Goal: Information Seeking & Learning: Learn about a topic

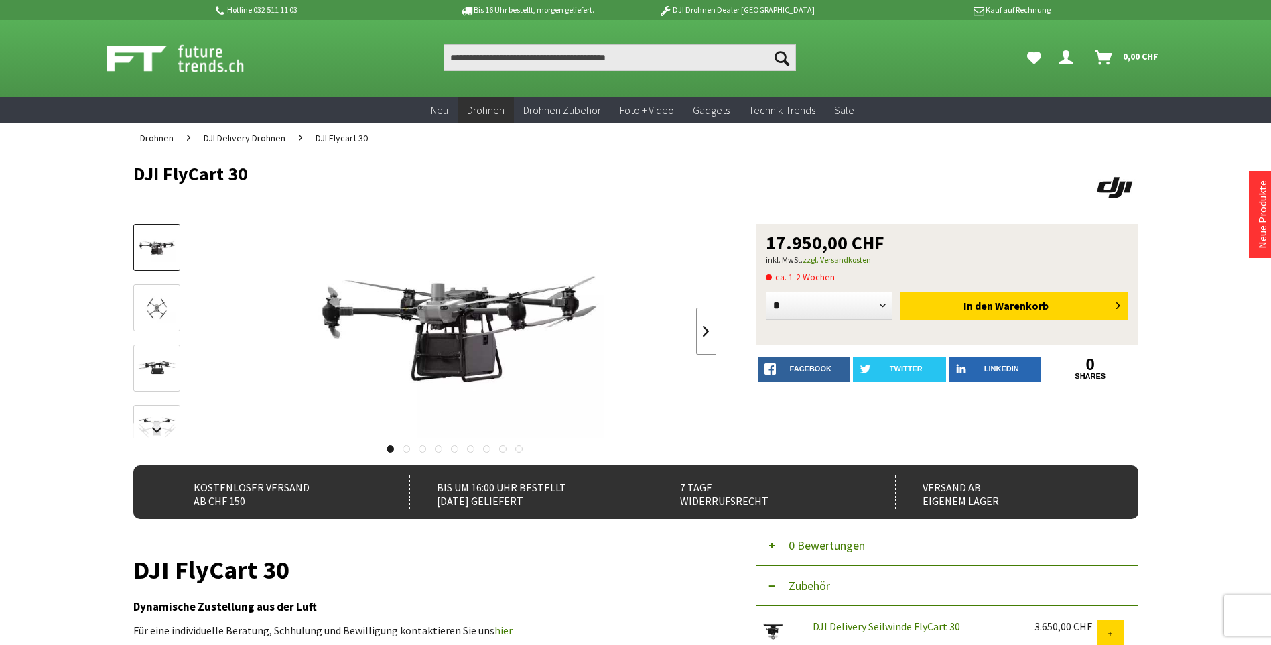
click at [705, 330] on link at bounding box center [706, 331] width 20 height 47
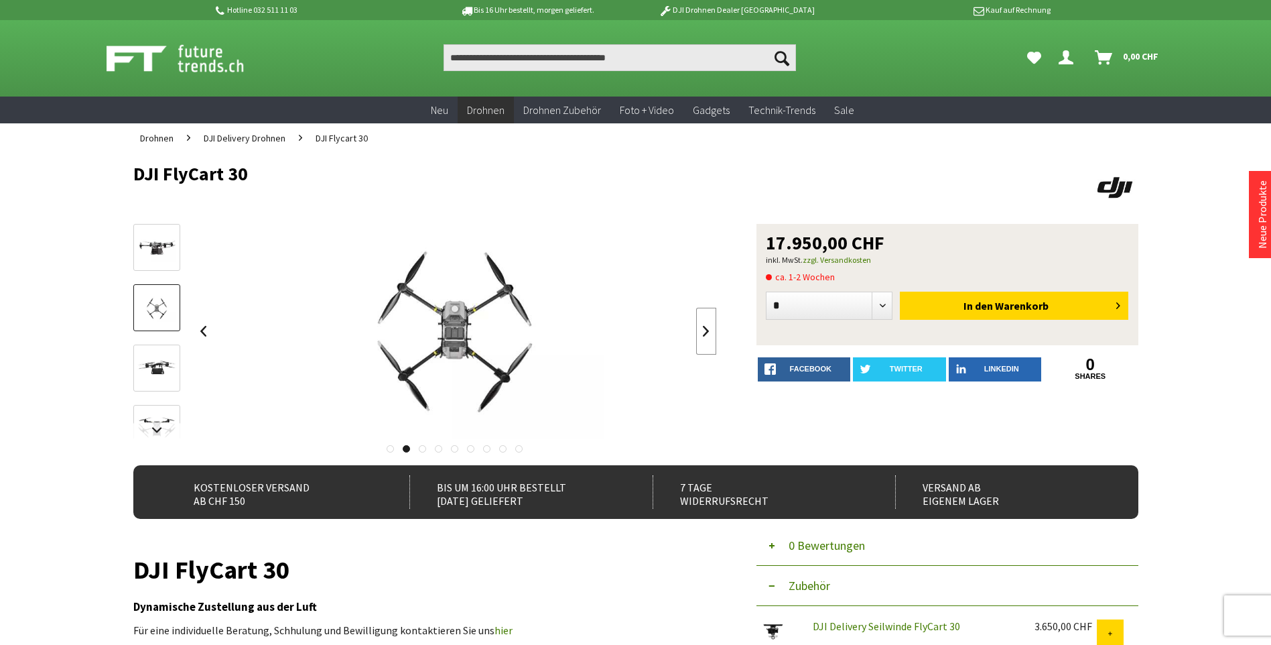
click at [705, 330] on link at bounding box center [706, 331] width 20 height 47
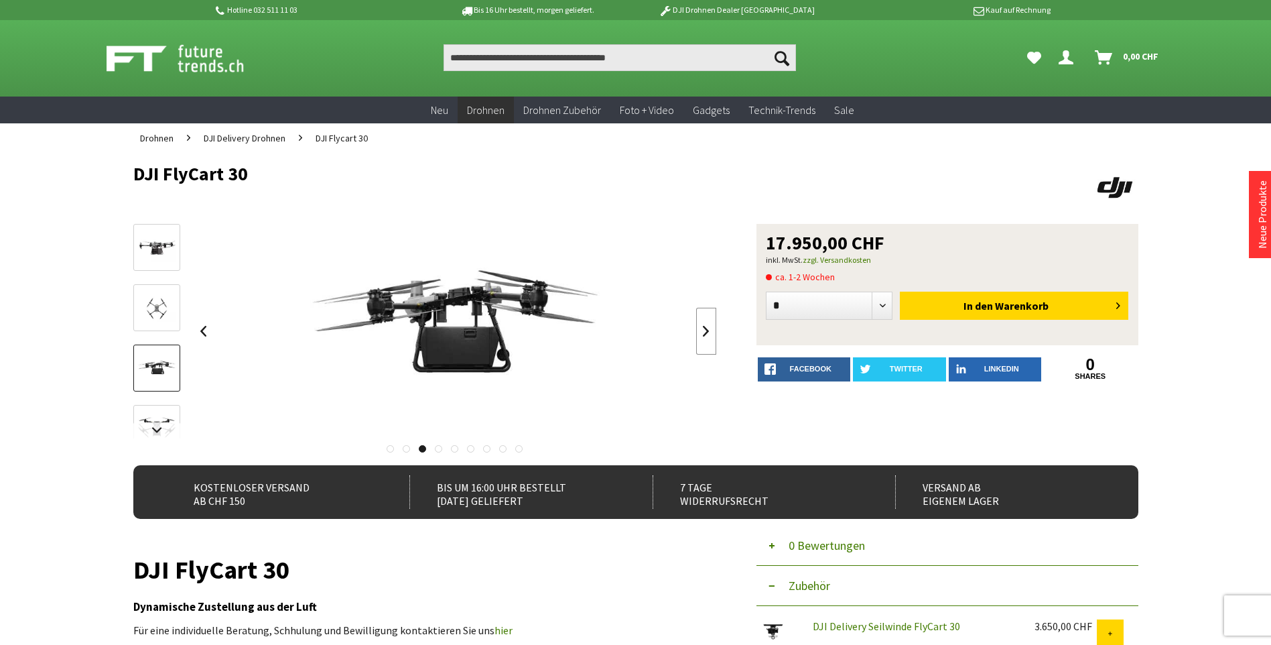
click at [705, 330] on link at bounding box center [706, 331] width 20 height 47
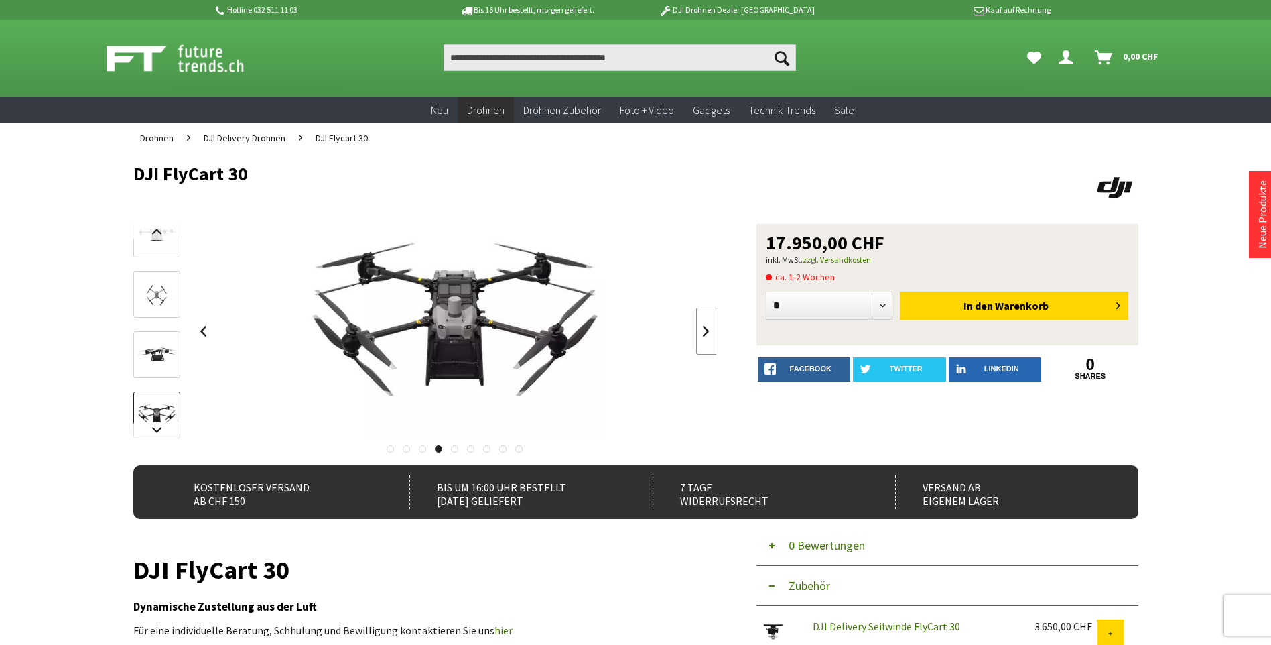
click at [706, 330] on link at bounding box center [706, 331] width 20 height 47
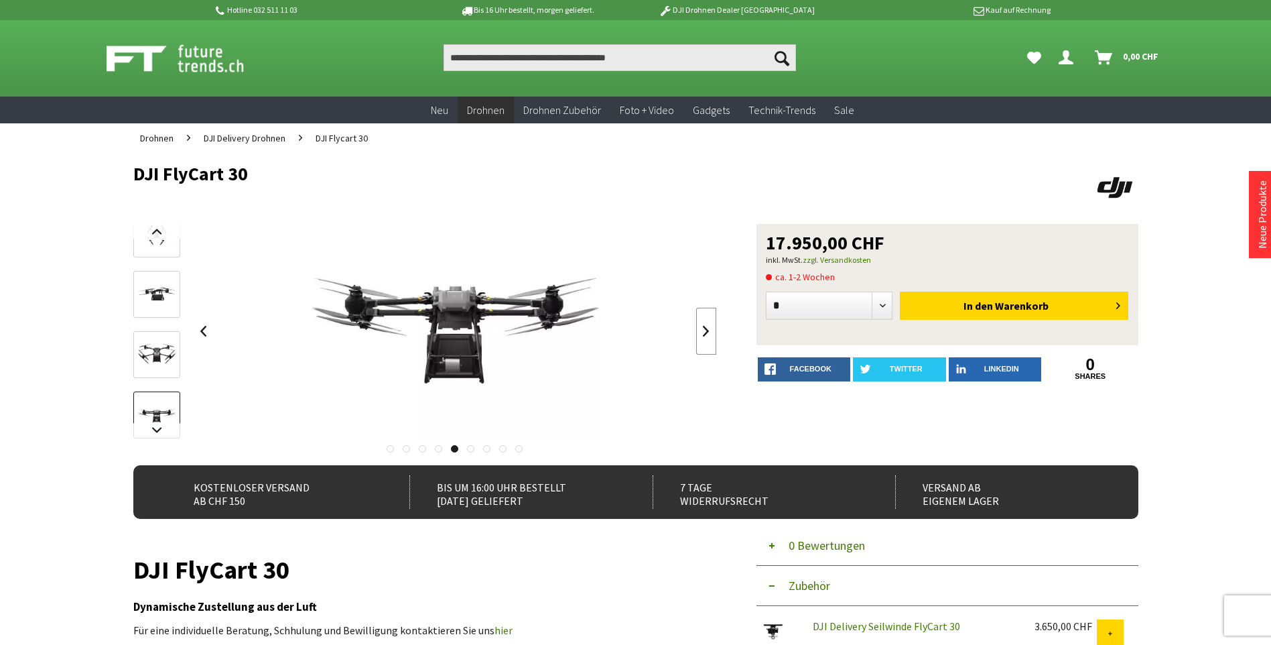
click at [706, 330] on link at bounding box center [706, 331] width 20 height 47
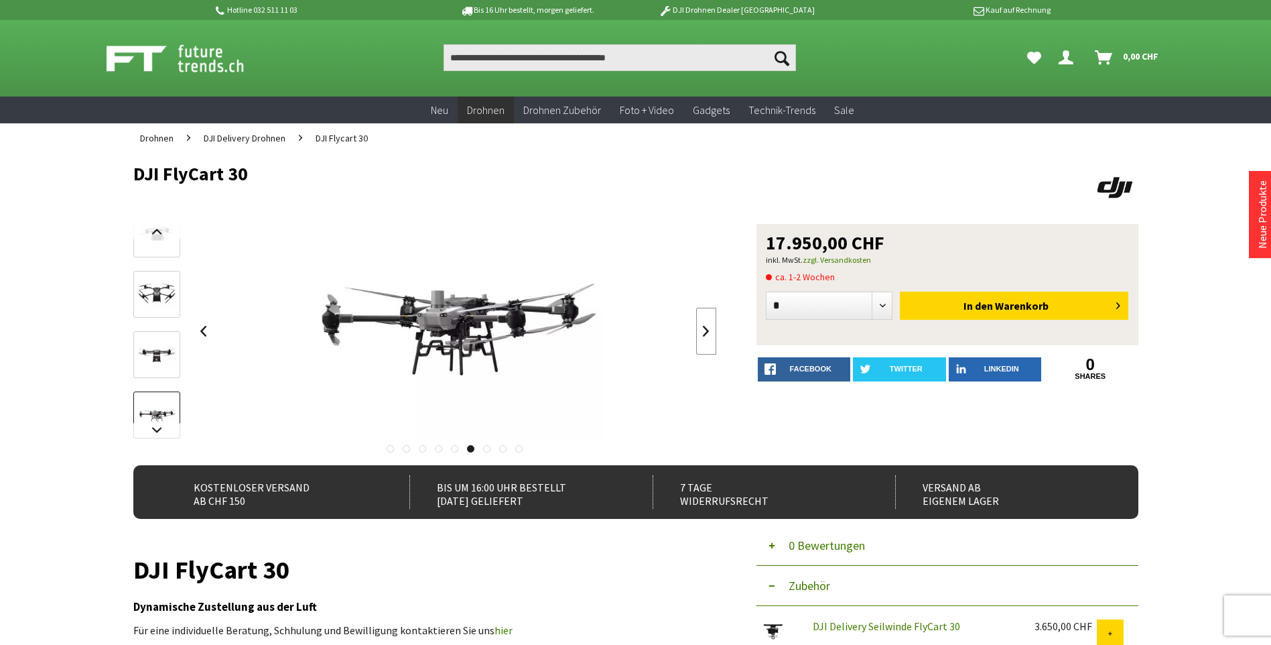
click at [706, 330] on link at bounding box center [706, 331] width 20 height 47
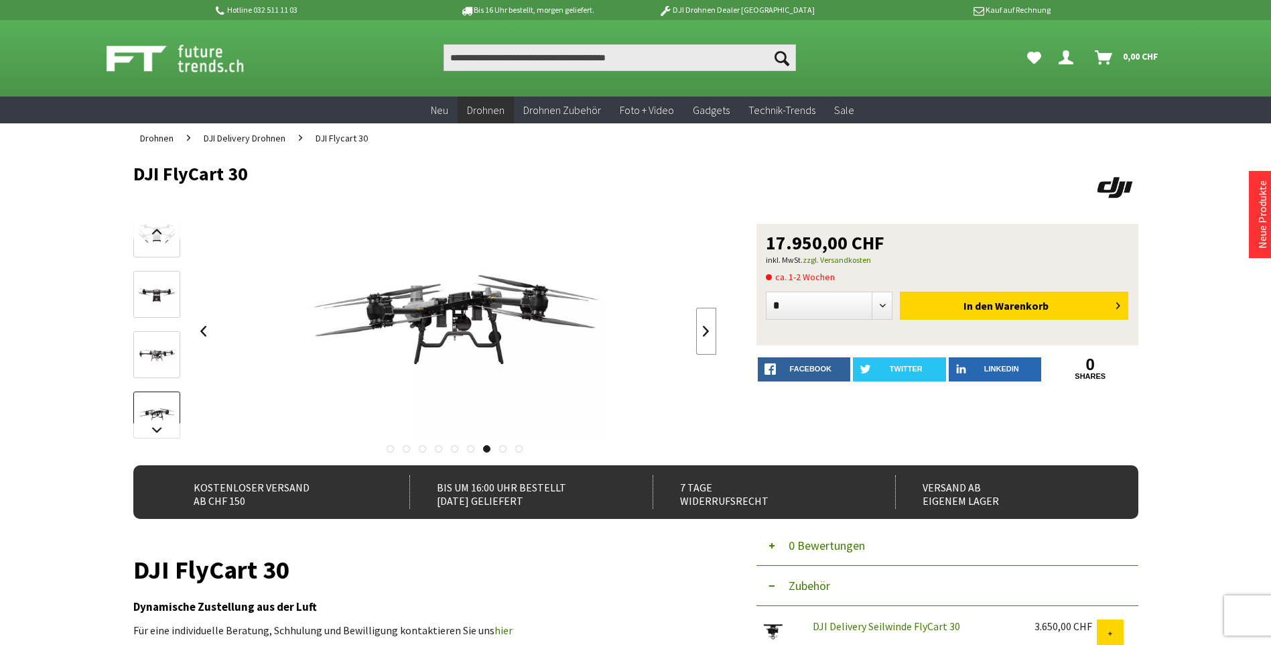
click at [706, 330] on link at bounding box center [706, 331] width 20 height 47
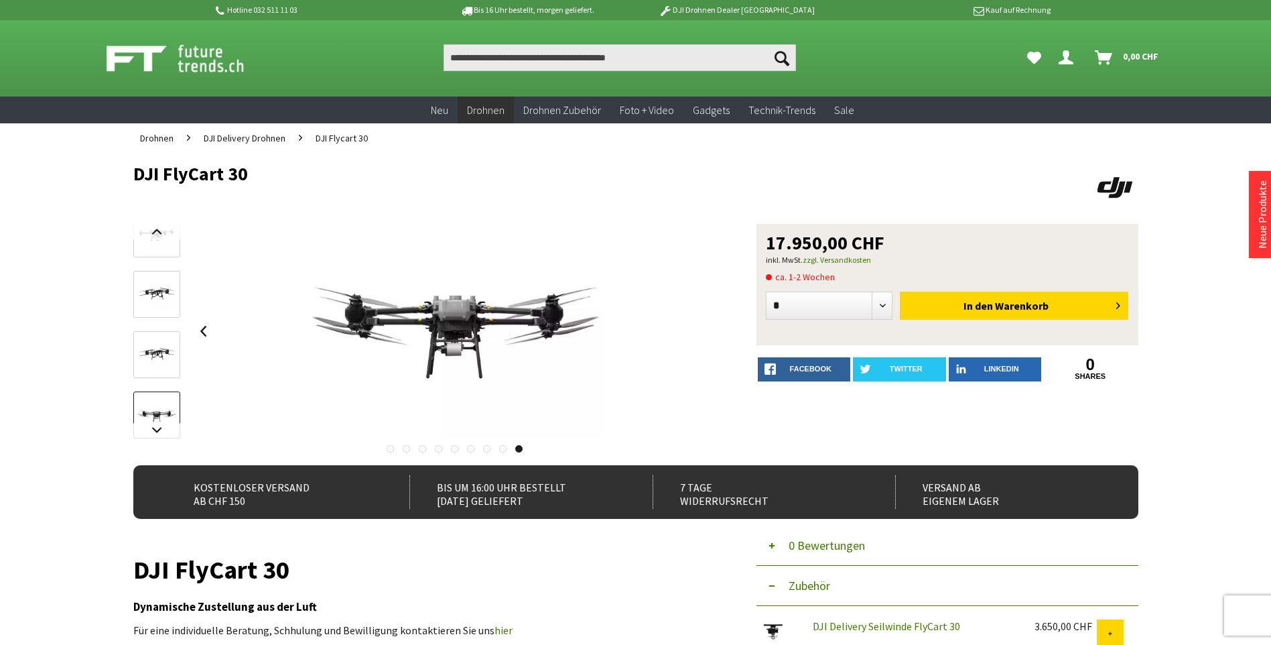
click at [706, 330] on div at bounding box center [455, 331] width 523 height 214
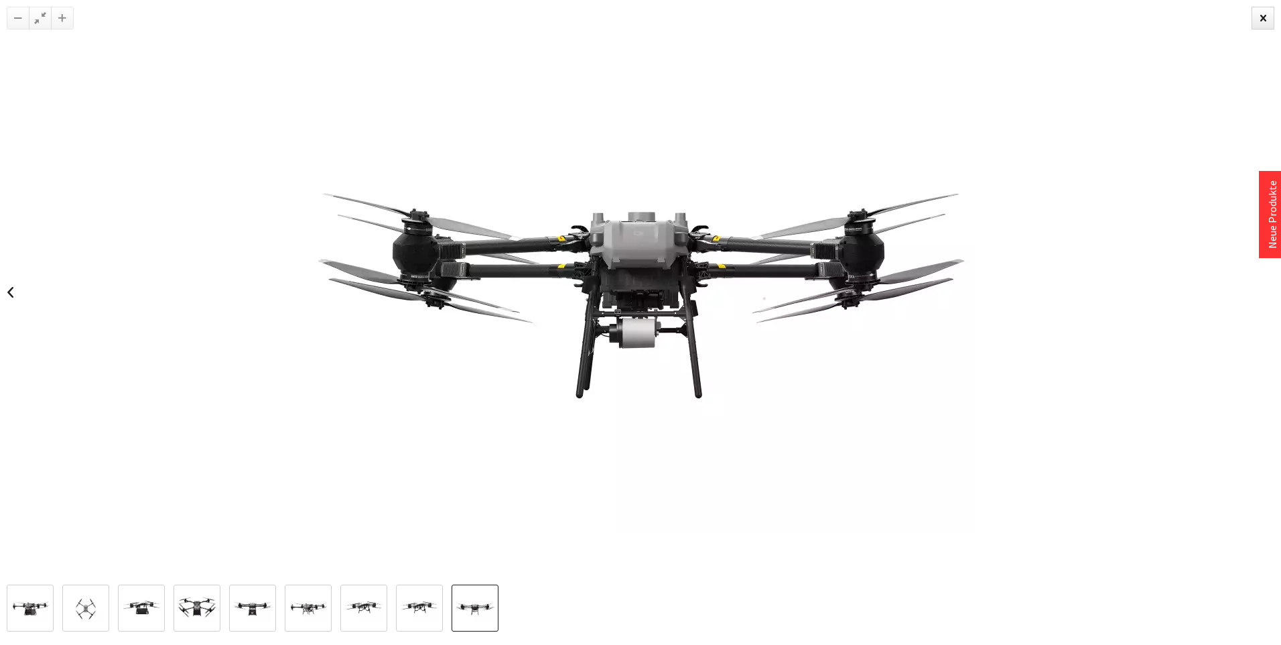
click at [749, 313] on img at bounding box center [641, 292] width 670 height 483
